Goal: Find specific page/section: Find specific page/section

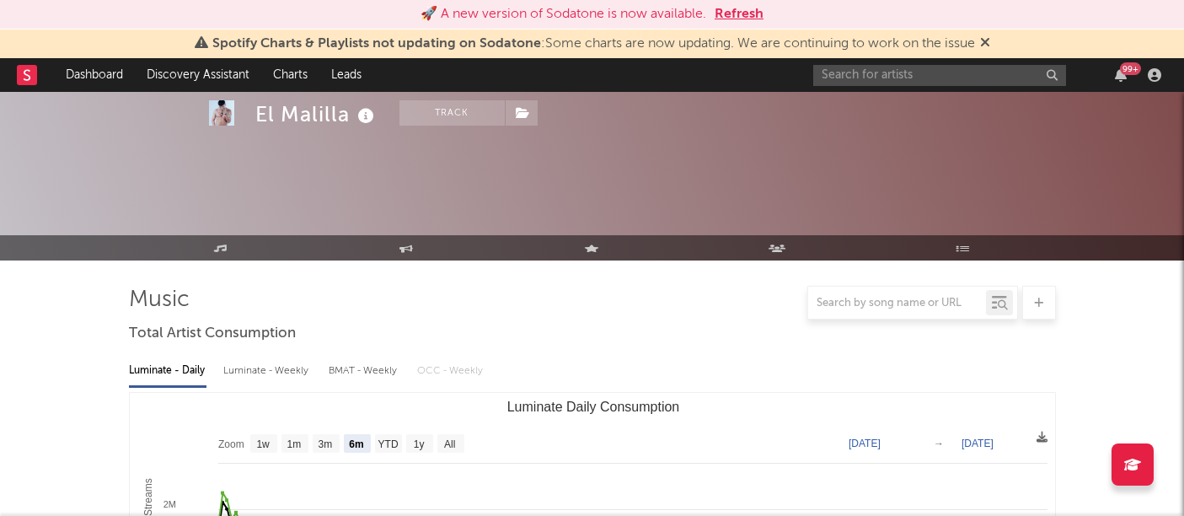
select select "6m"
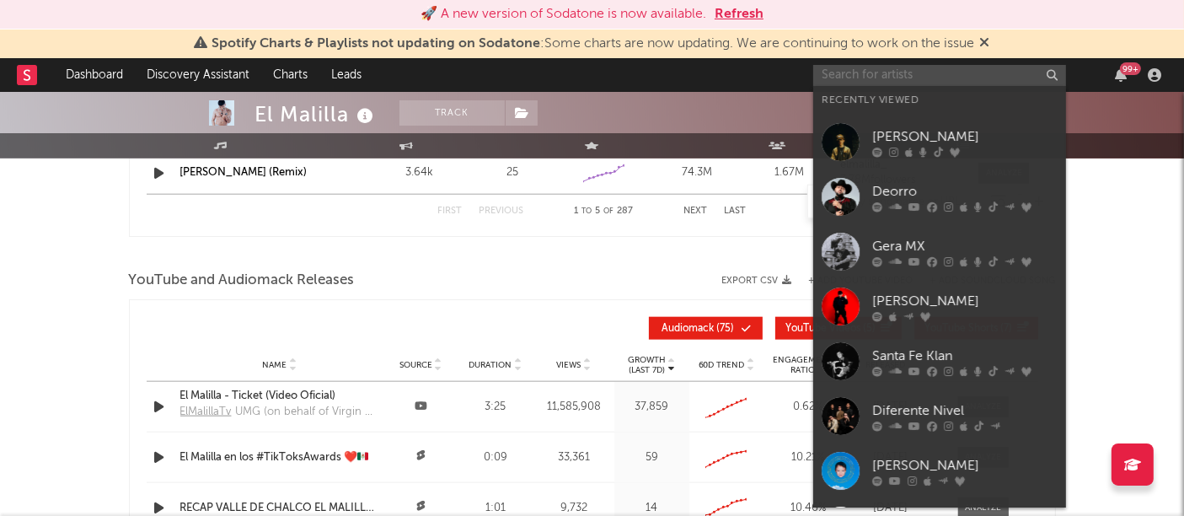
click at [854, 79] on input "text" at bounding box center [939, 75] width 253 height 21
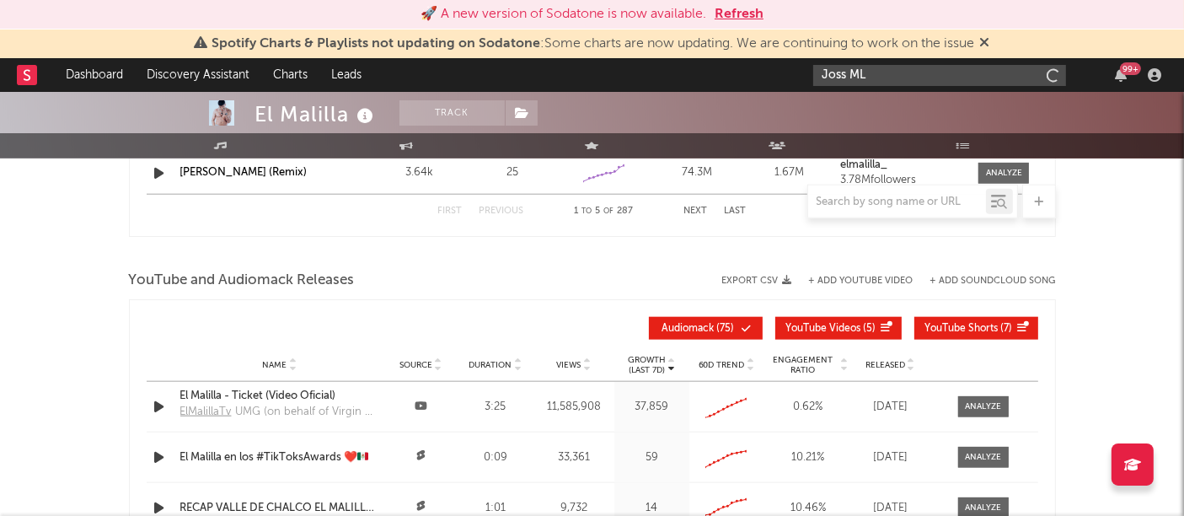
type input "Joss ML"
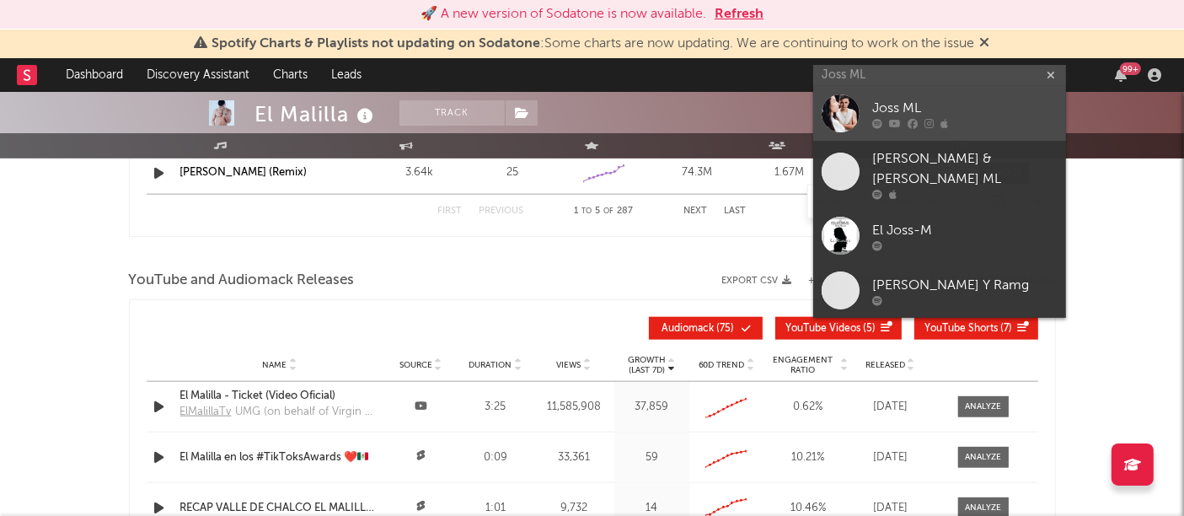
click at [854, 131] on div at bounding box center [841, 113] width 38 height 38
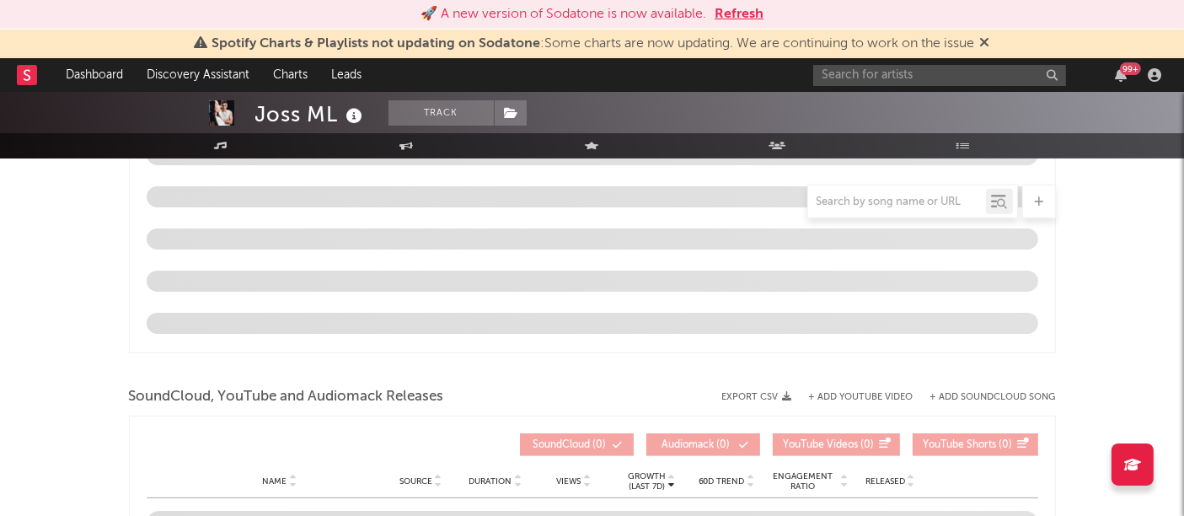
scroll to position [1757, 0]
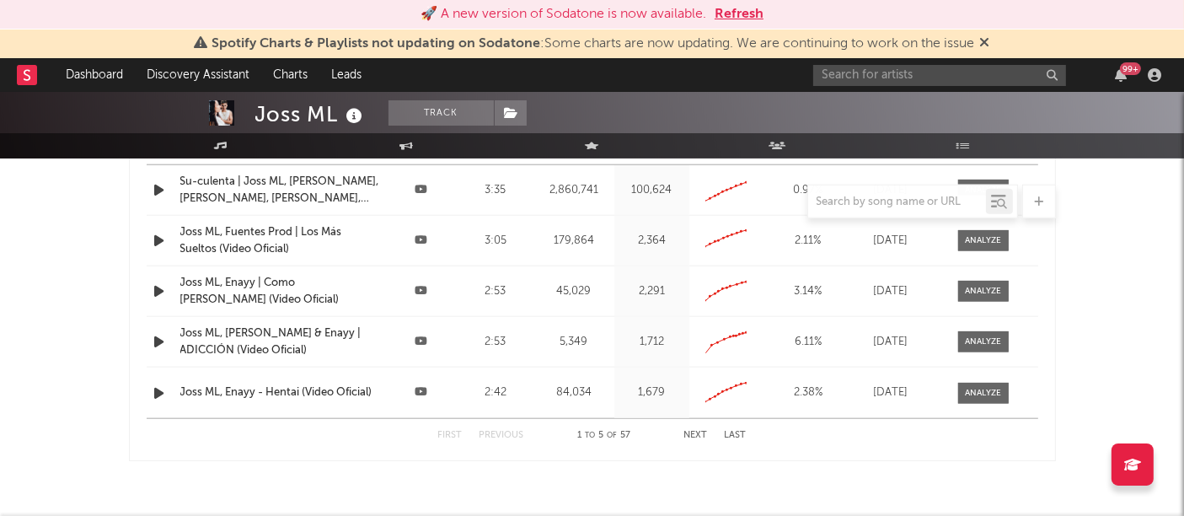
select select "6m"
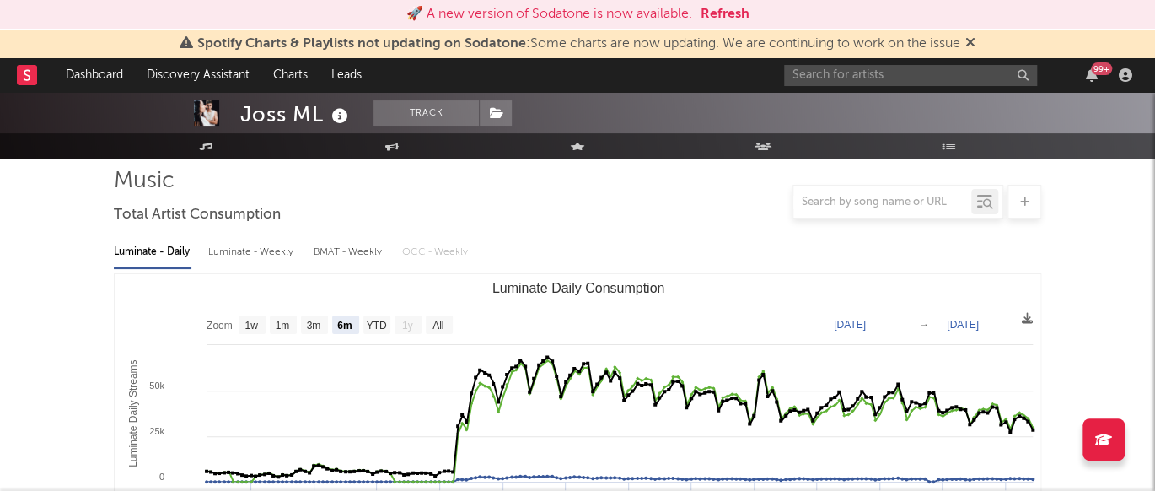
scroll to position [0, 0]
